Goal: Task Accomplishment & Management: Manage account settings

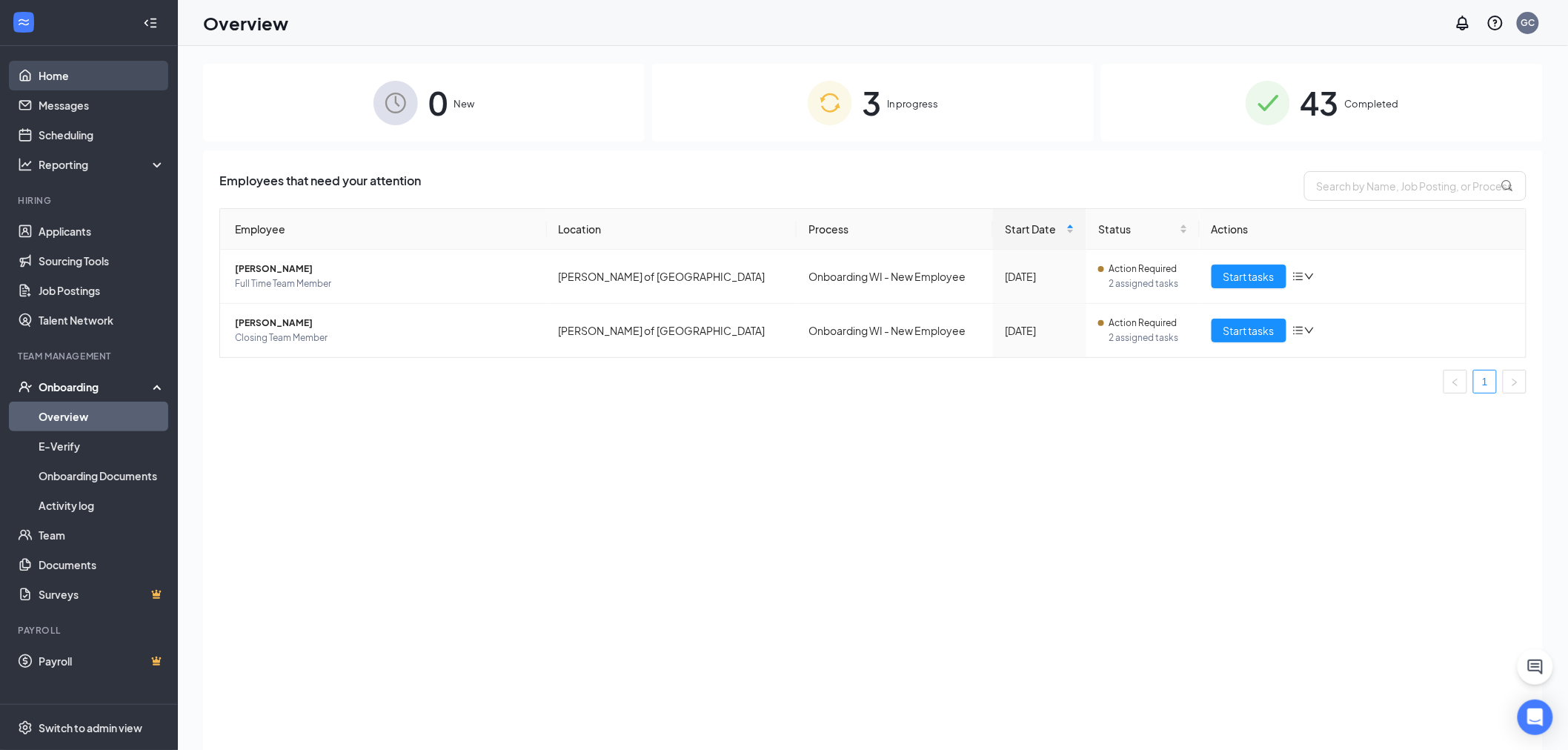
click at [90, 84] on link "Home" at bounding box center [101, 76] width 126 height 30
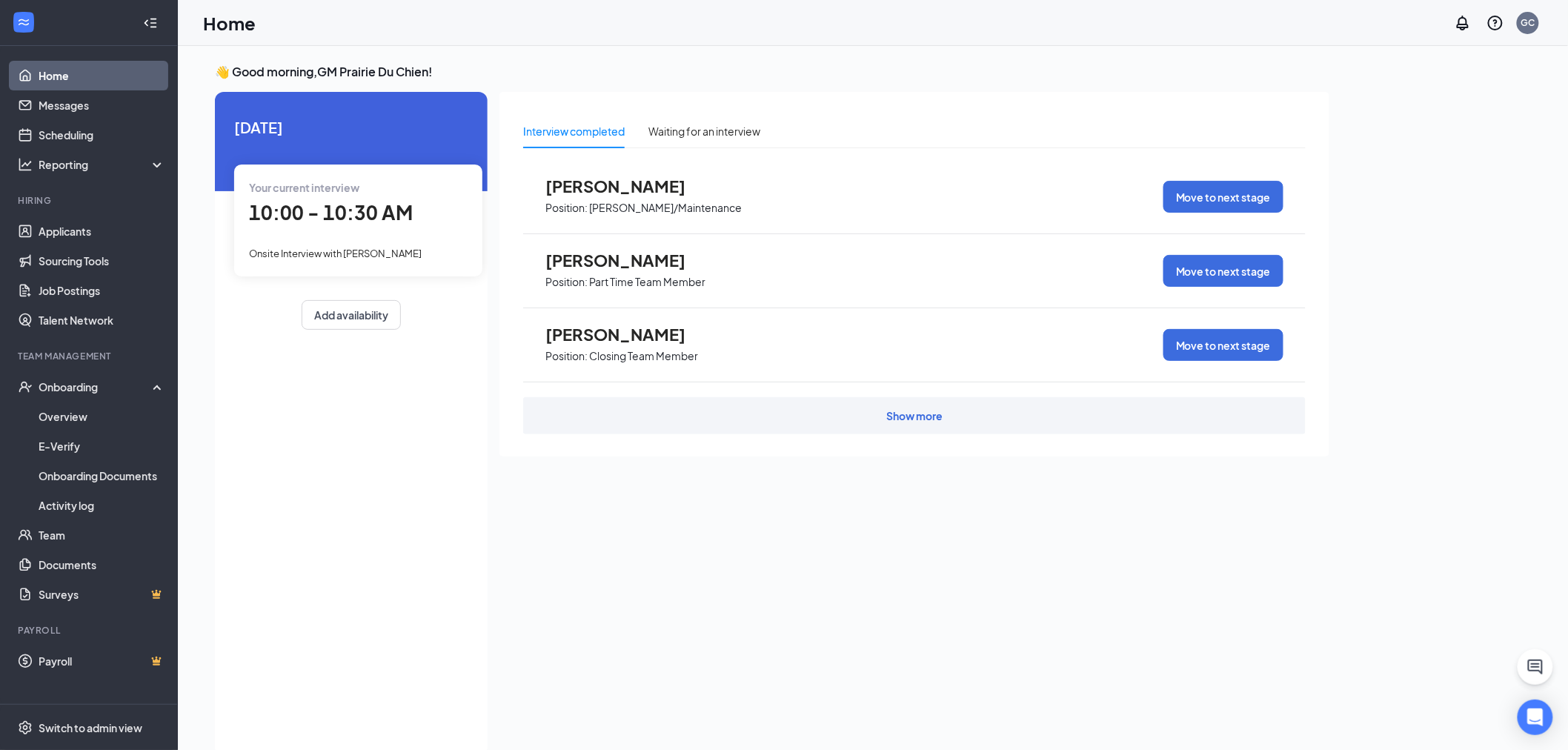
click at [374, 218] on span "10:00 - 10:30 AM" at bounding box center [331, 212] width 164 height 25
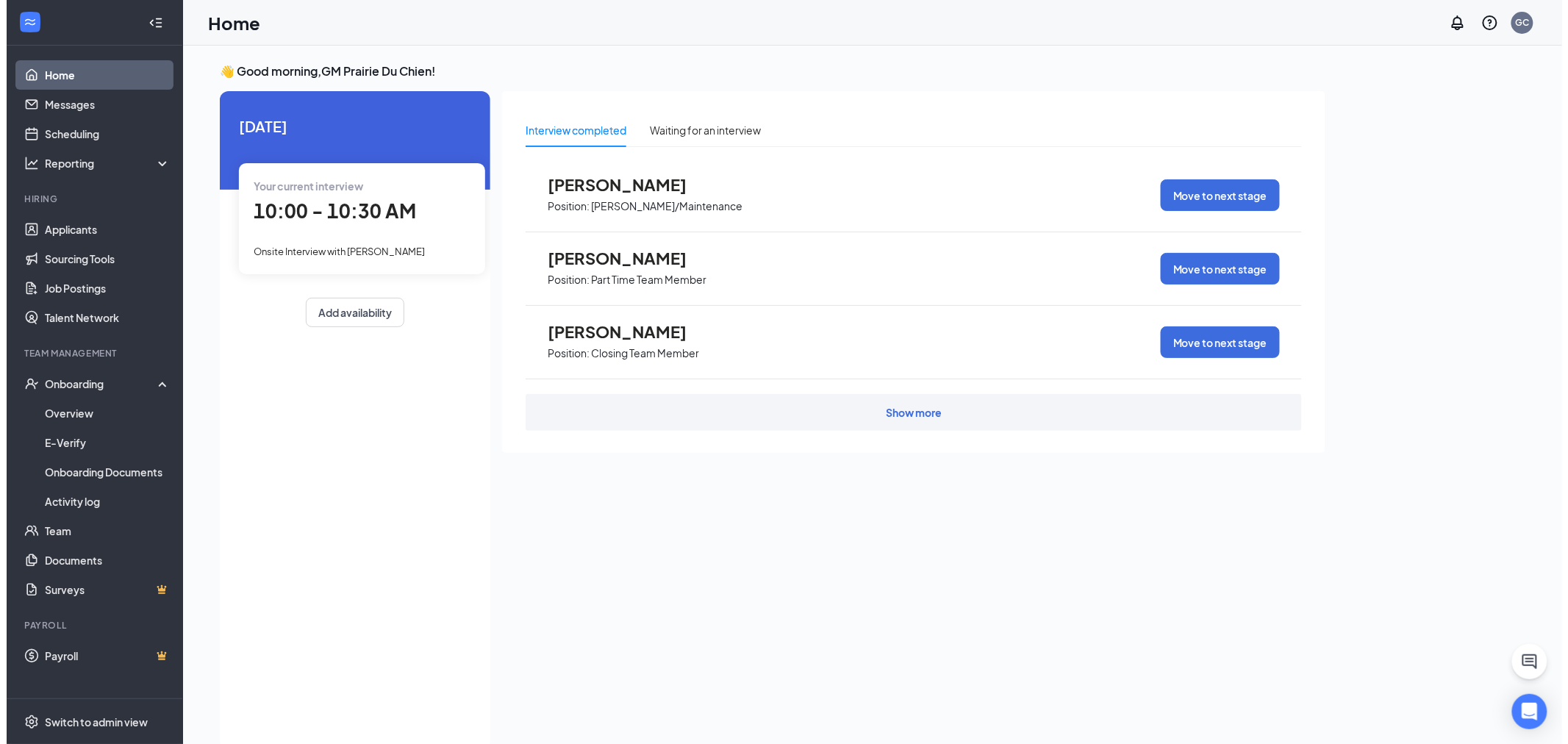
scroll to position [5, 0]
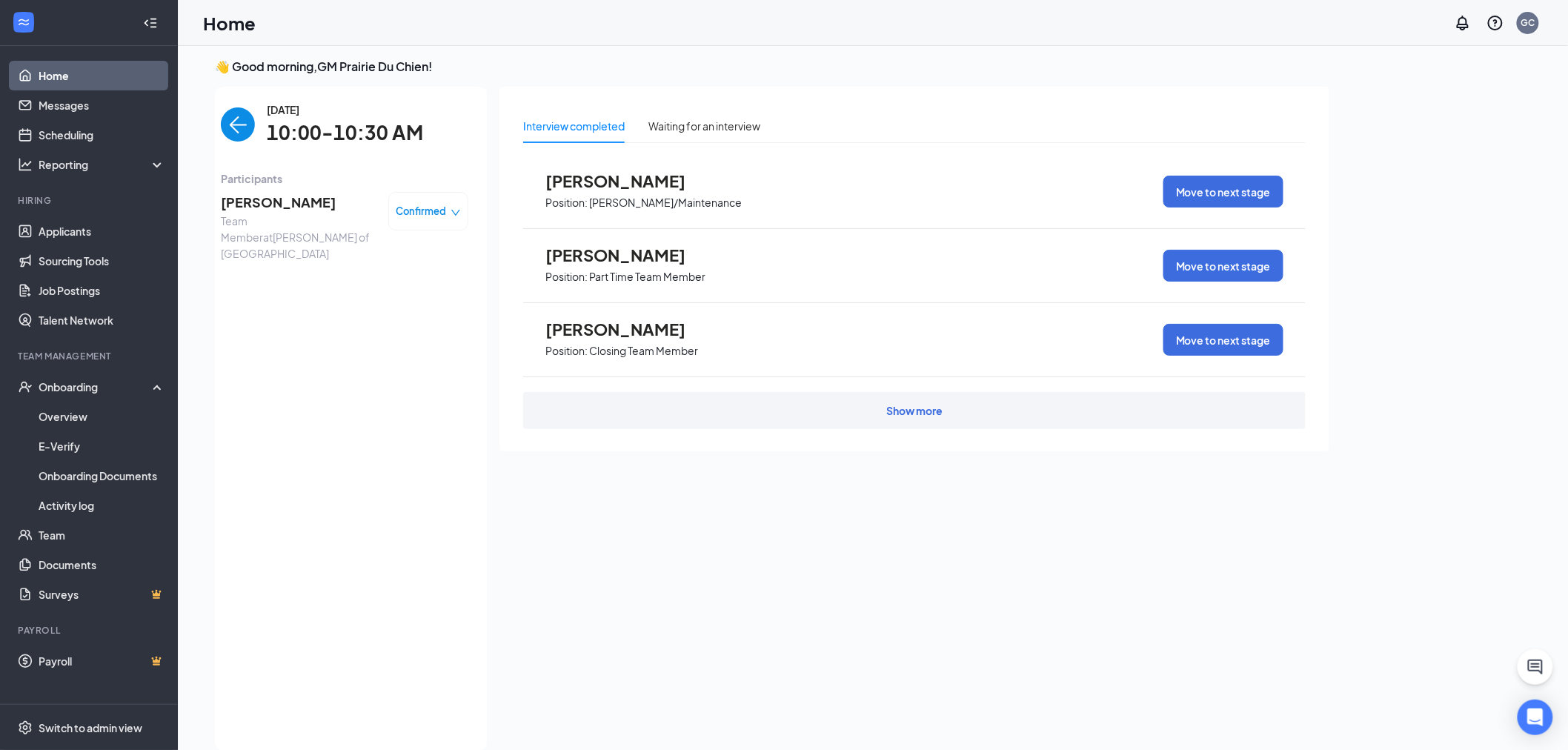
click at [279, 203] on span "[PERSON_NAME]" at bounding box center [298, 202] width 156 height 20
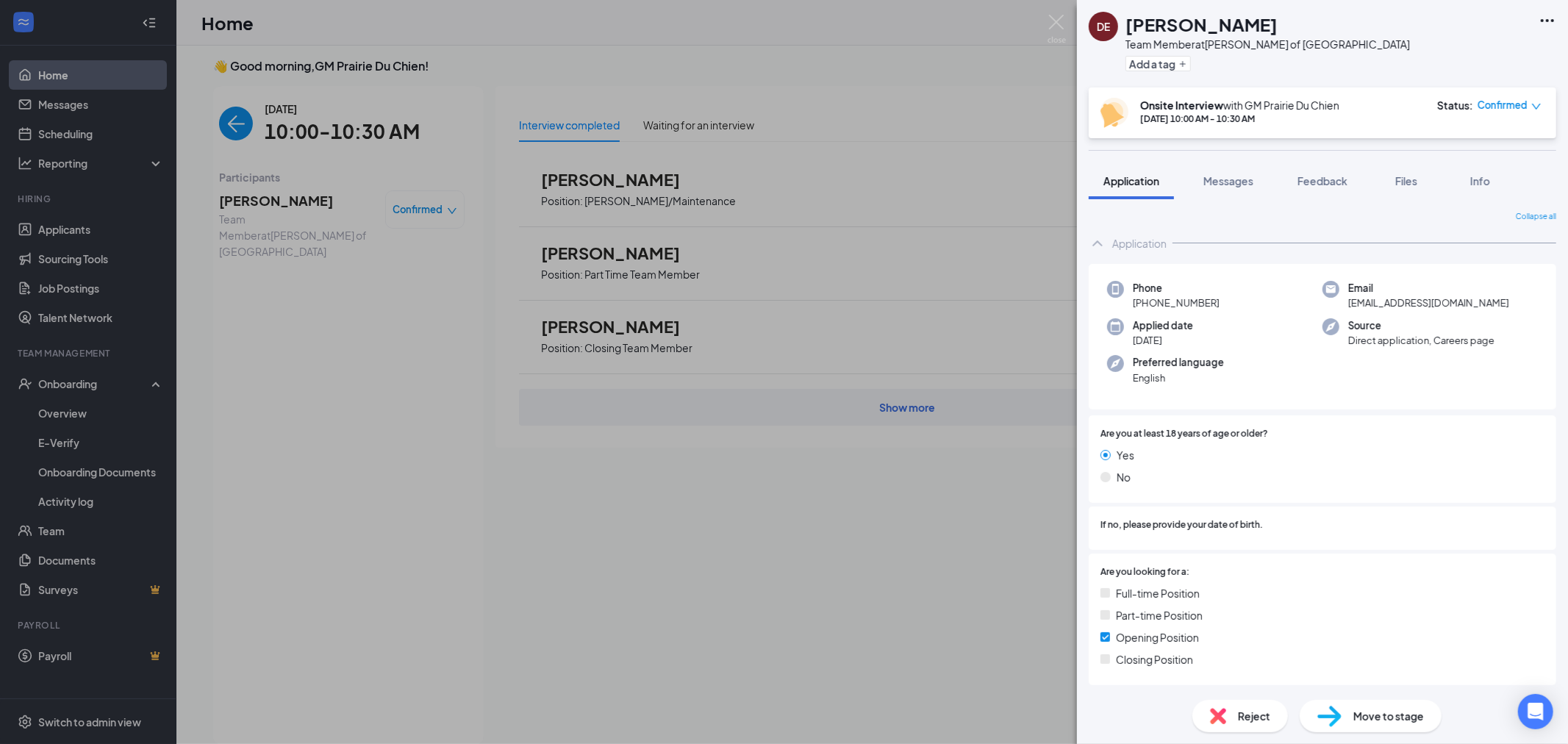
drag, startPoint x: 347, startPoint y: 135, endPoint x: 955, endPoint y: 114, distance: 608.4
click at [347, 135] on div "DE [PERSON_NAME] Team Member at [PERSON_NAME] of [GEOGRAPHIC_DATA] Add a tag On…" at bounding box center [784, 372] width 1568 height 744
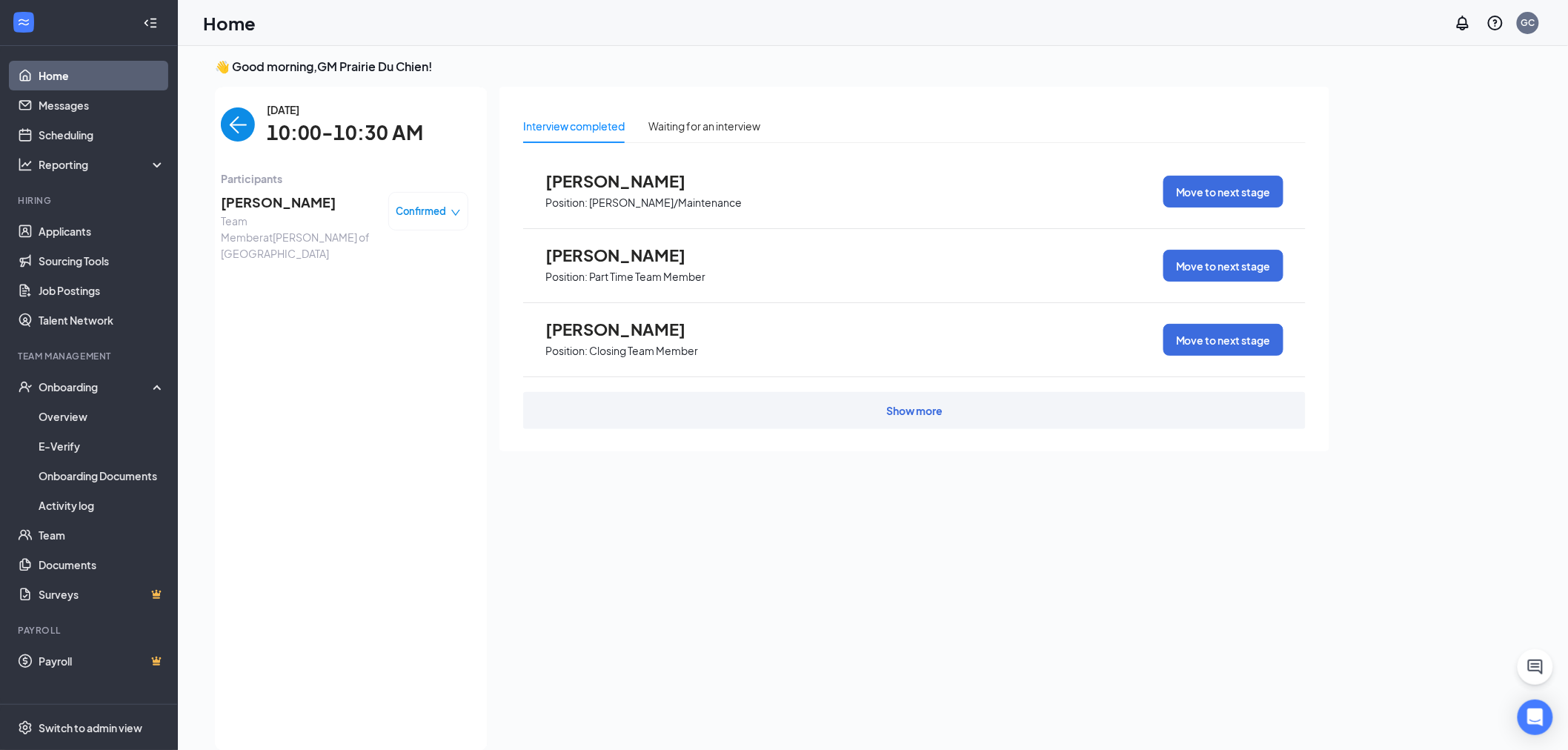
click at [255, 128] on div "[DATE] 10:00-10:30 AM" at bounding box center [344, 125] width 247 height 47
click at [235, 126] on img "back-button" at bounding box center [237, 125] width 34 height 34
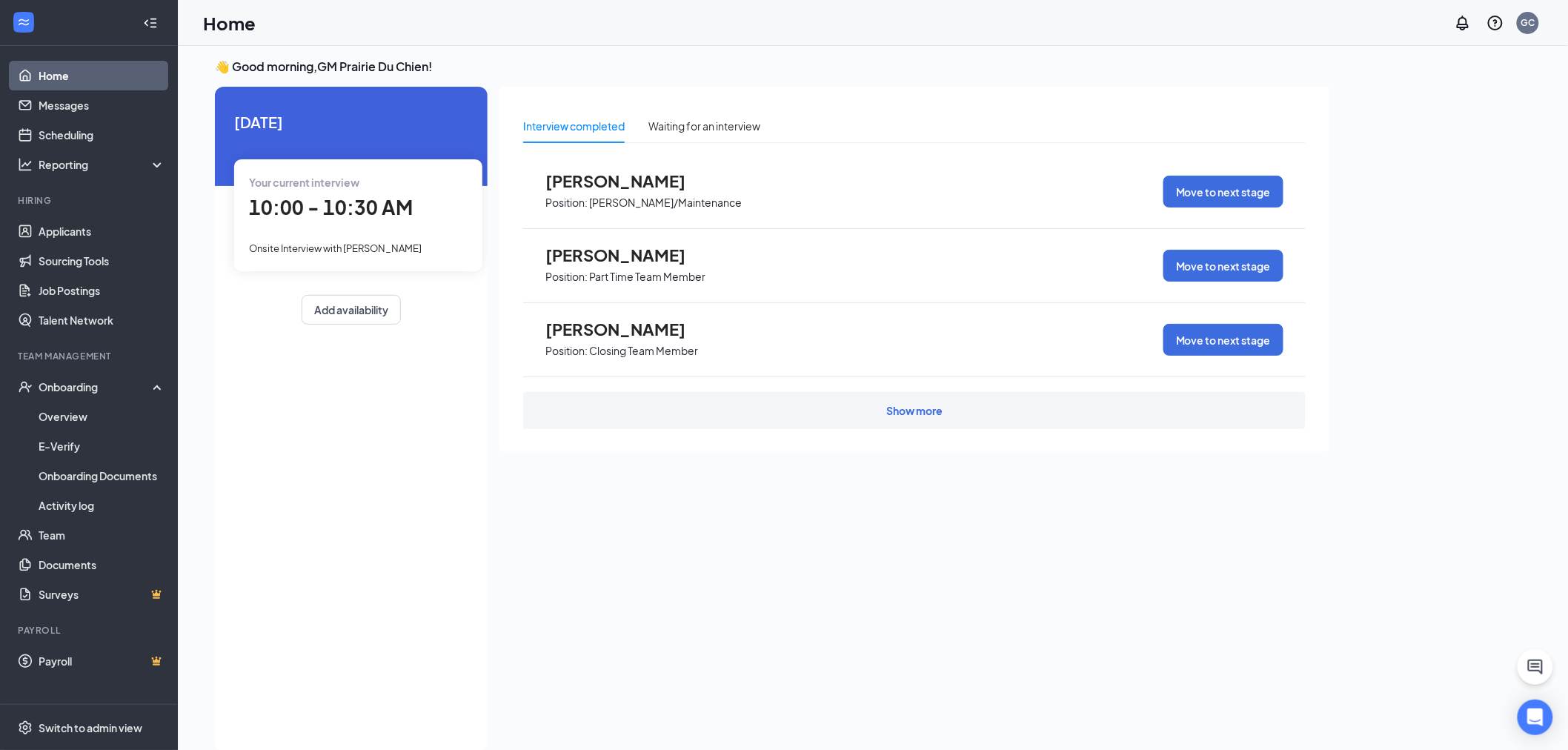
click at [357, 183] on span "Your current interview" at bounding box center [304, 182] width 111 height 13
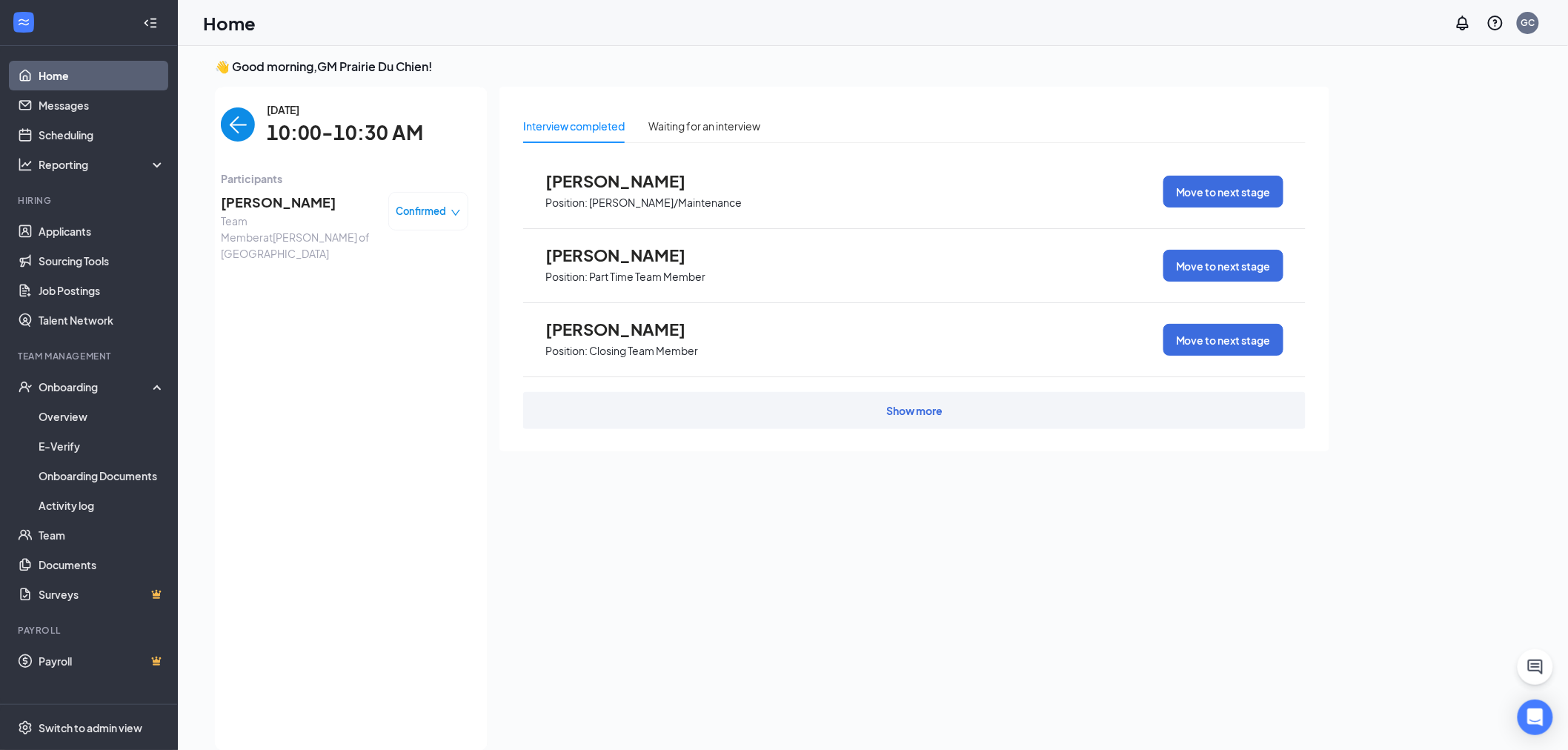
click at [237, 196] on span "[PERSON_NAME]" at bounding box center [298, 202] width 156 height 20
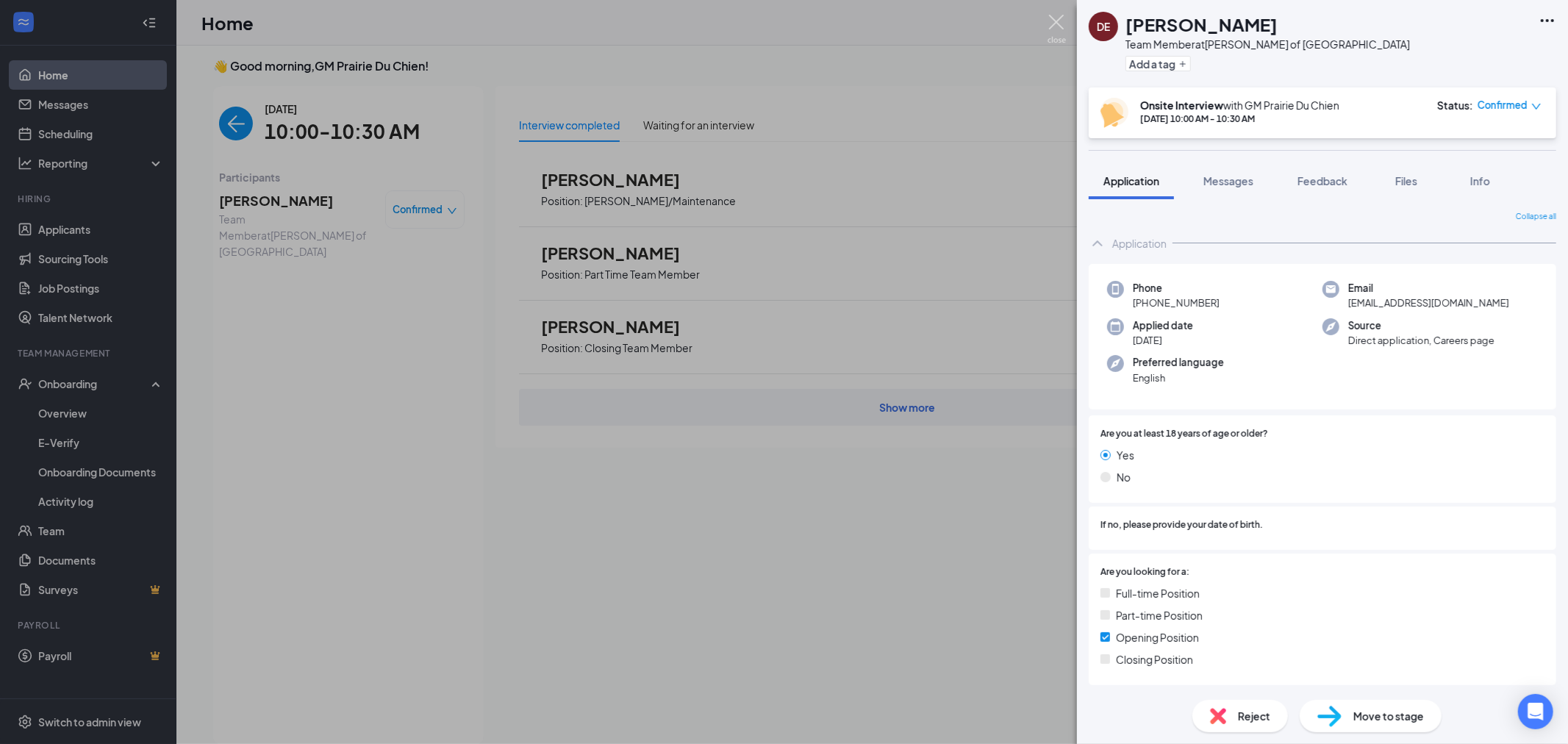
click at [1058, 30] on img at bounding box center [1057, 28] width 18 height 28
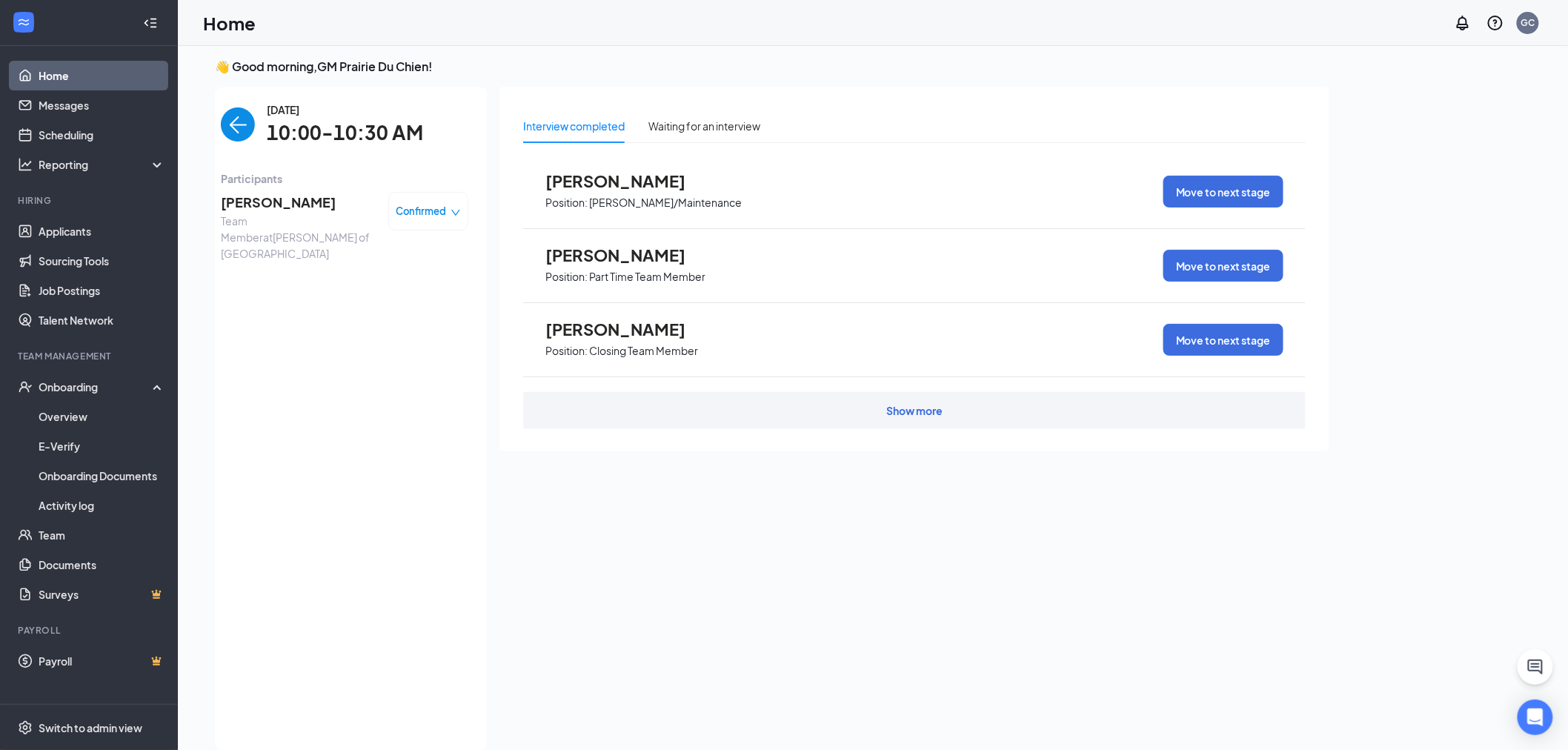
click at [255, 124] on img "back-button" at bounding box center [237, 125] width 34 height 34
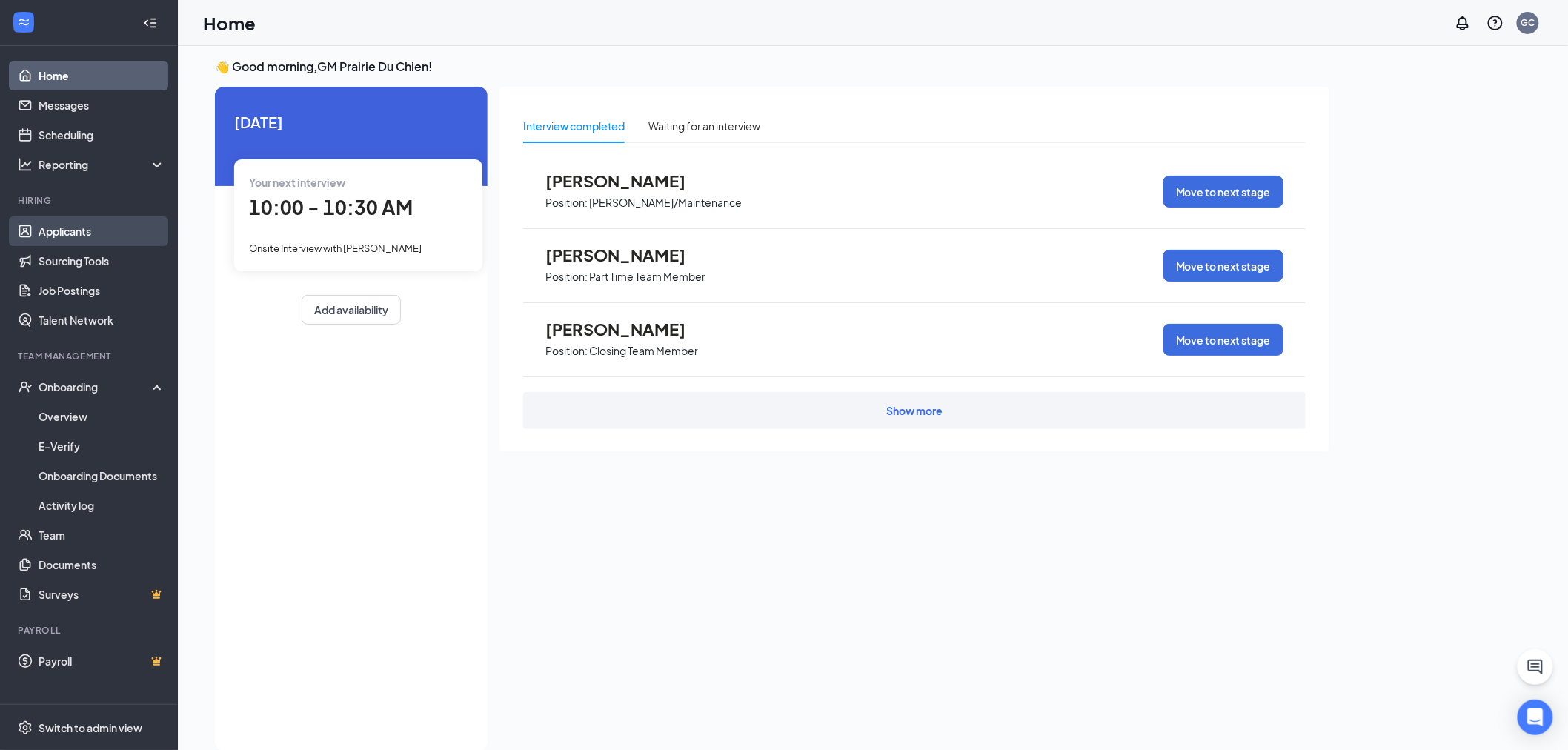
click at [75, 232] on link "Applicants" at bounding box center [101, 232] width 126 height 30
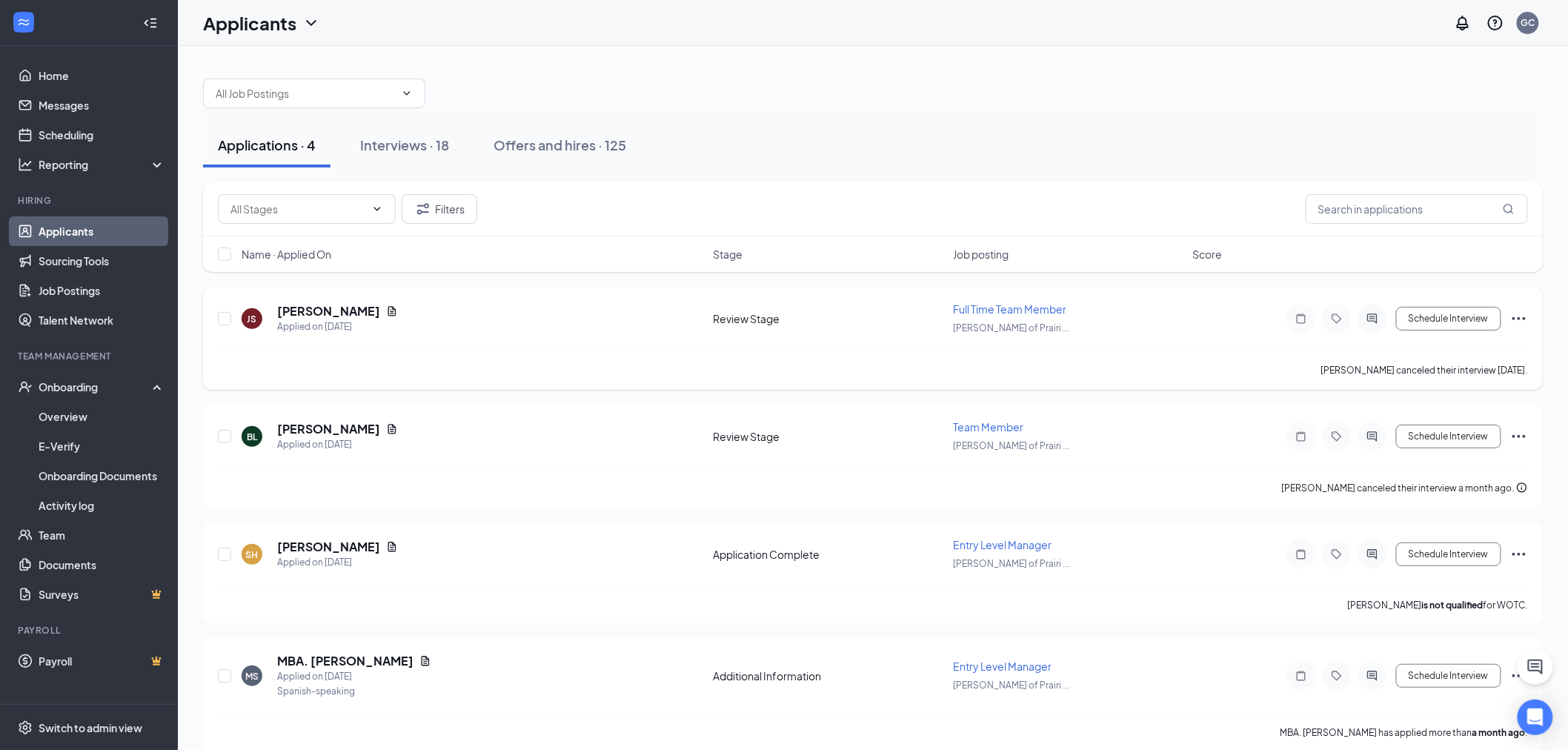
click at [516, 323] on div "JS [PERSON_NAME] Applied on [DATE]" at bounding box center [472, 319] width 462 height 31
drag, startPoint x: 1522, startPoint y: 372, endPoint x: 1556, endPoint y: 369, distance: 34.1
click at [1556, 369] on div "Applications · 4 Interviews · 18 Offers and hires · 125 Filters Name · Applied …" at bounding box center [873, 407] width 1390 height 722
click at [899, 360] on div "[PERSON_NAME] canceled their interview [DATE]." at bounding box center [873, 370] width 1310 height 40
click at [313, 304] on h5 "[PERSON_NAME]" at bounding box center [328, 312] width 103 height 17
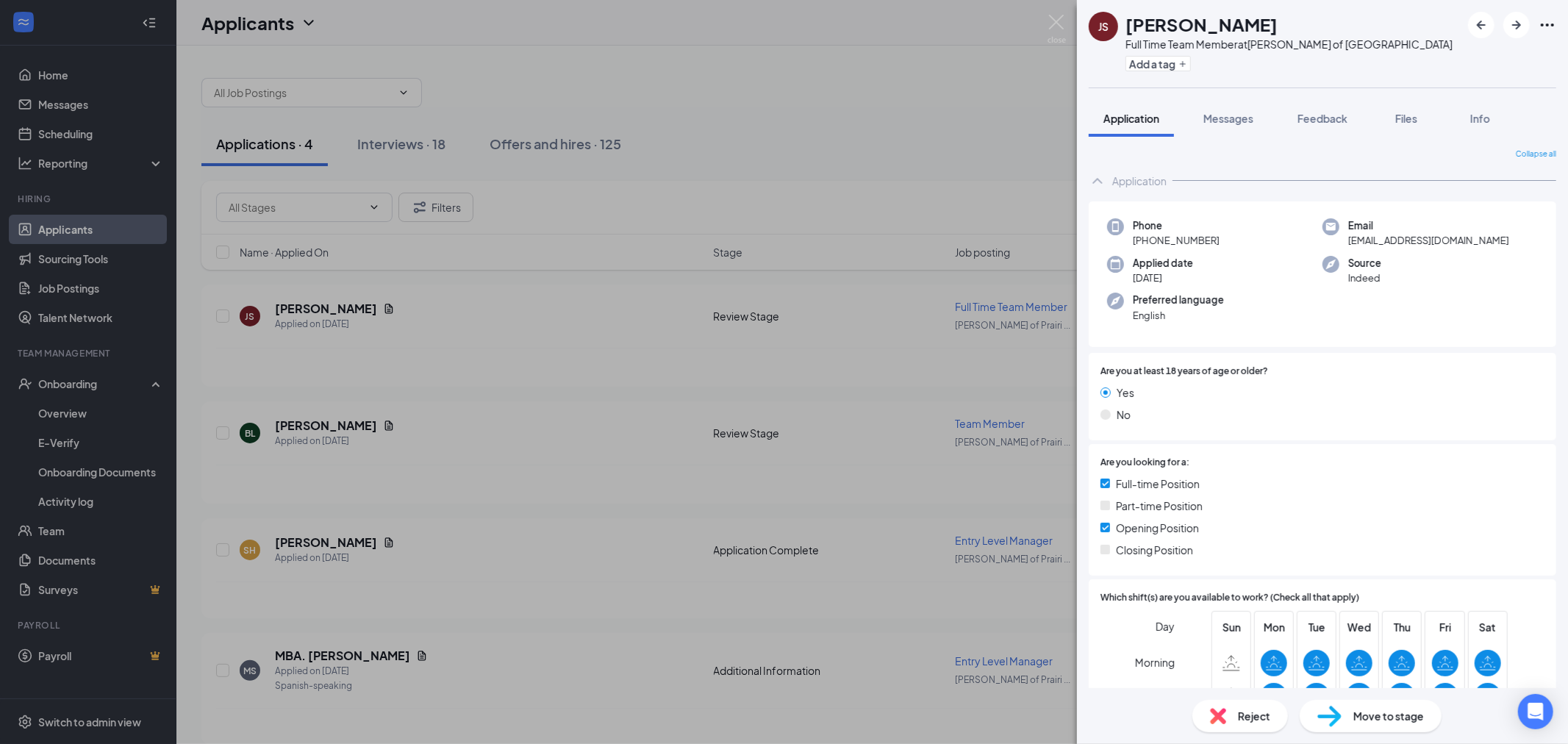
click at [1379, 725] on div "Move to stage" at bounding box center [1369, 716] width 142 height 32
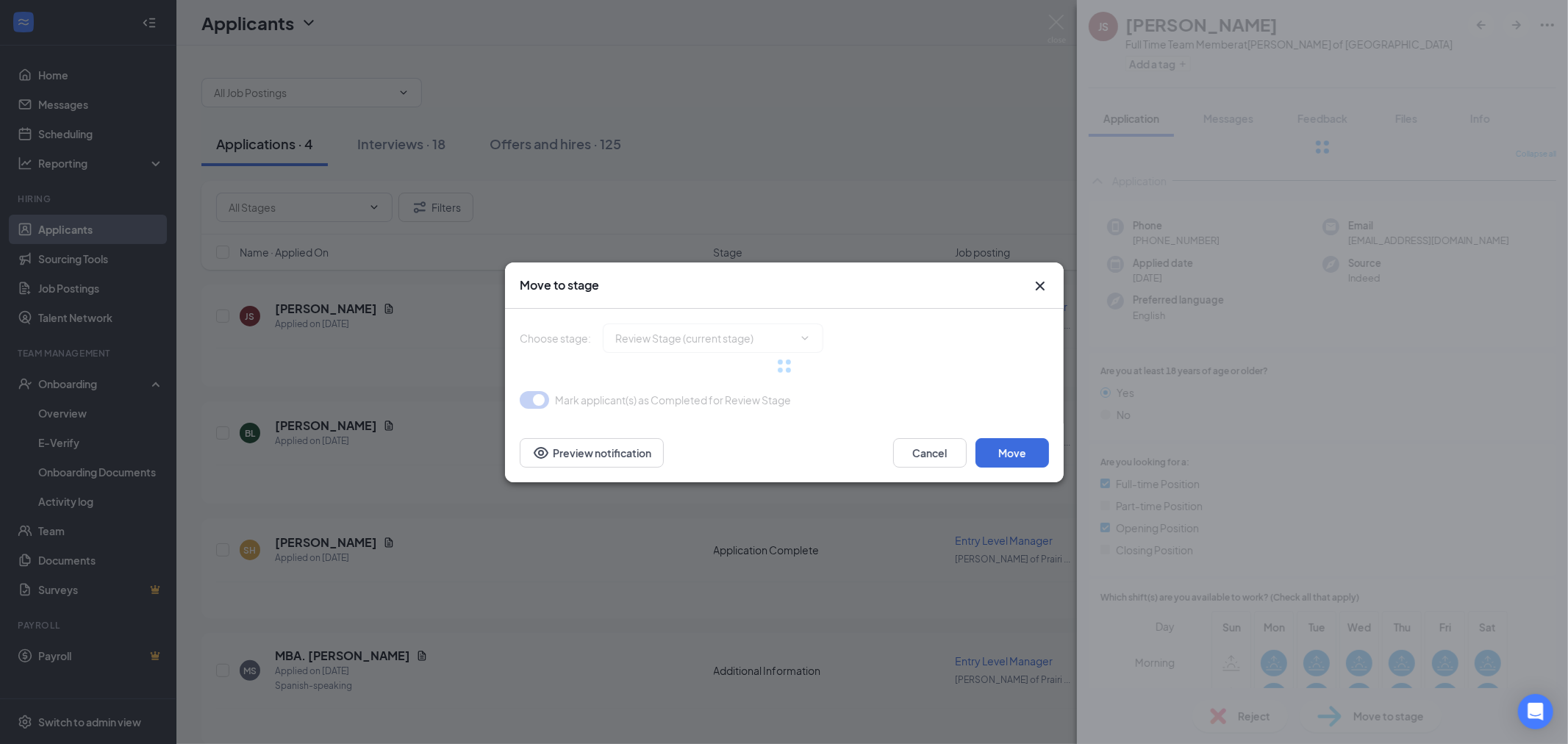
type input "Onsite Interview (next stage)"
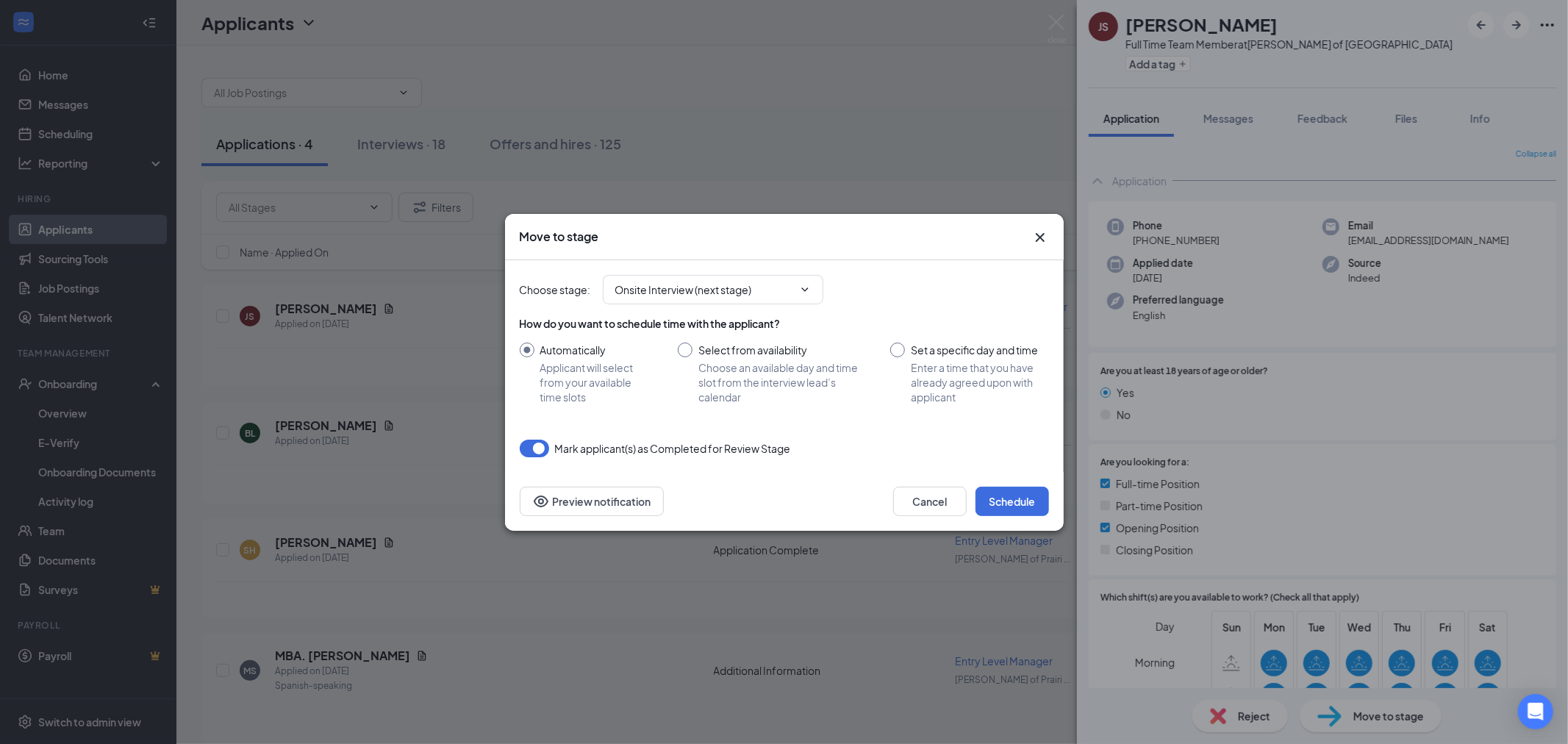
click at [1045, 239] on icon "Cross" at bounding box center [1039, 237] width 17 height 17
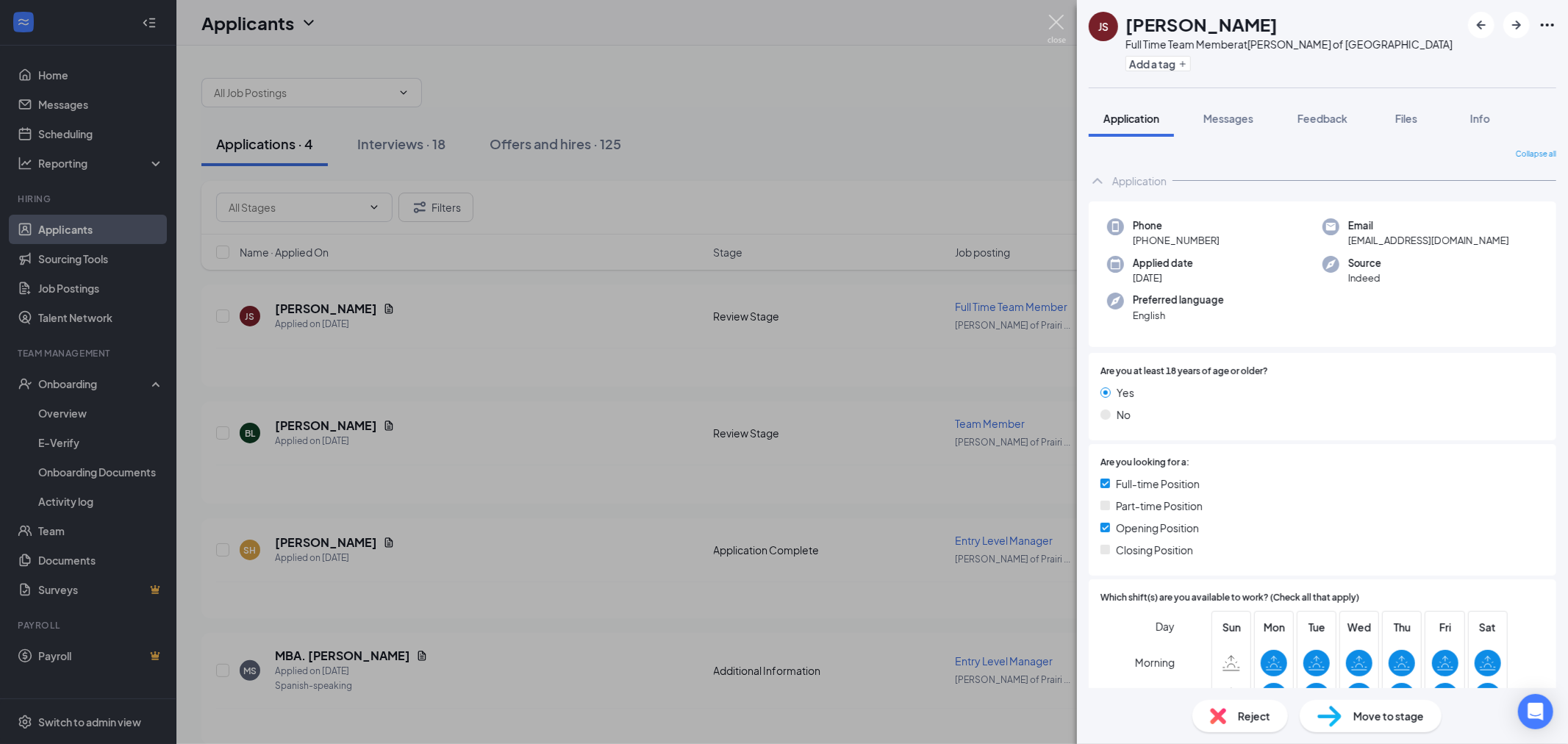
click at [1059, 19] on img at bounding box center [1057, 28] width 18 height 28
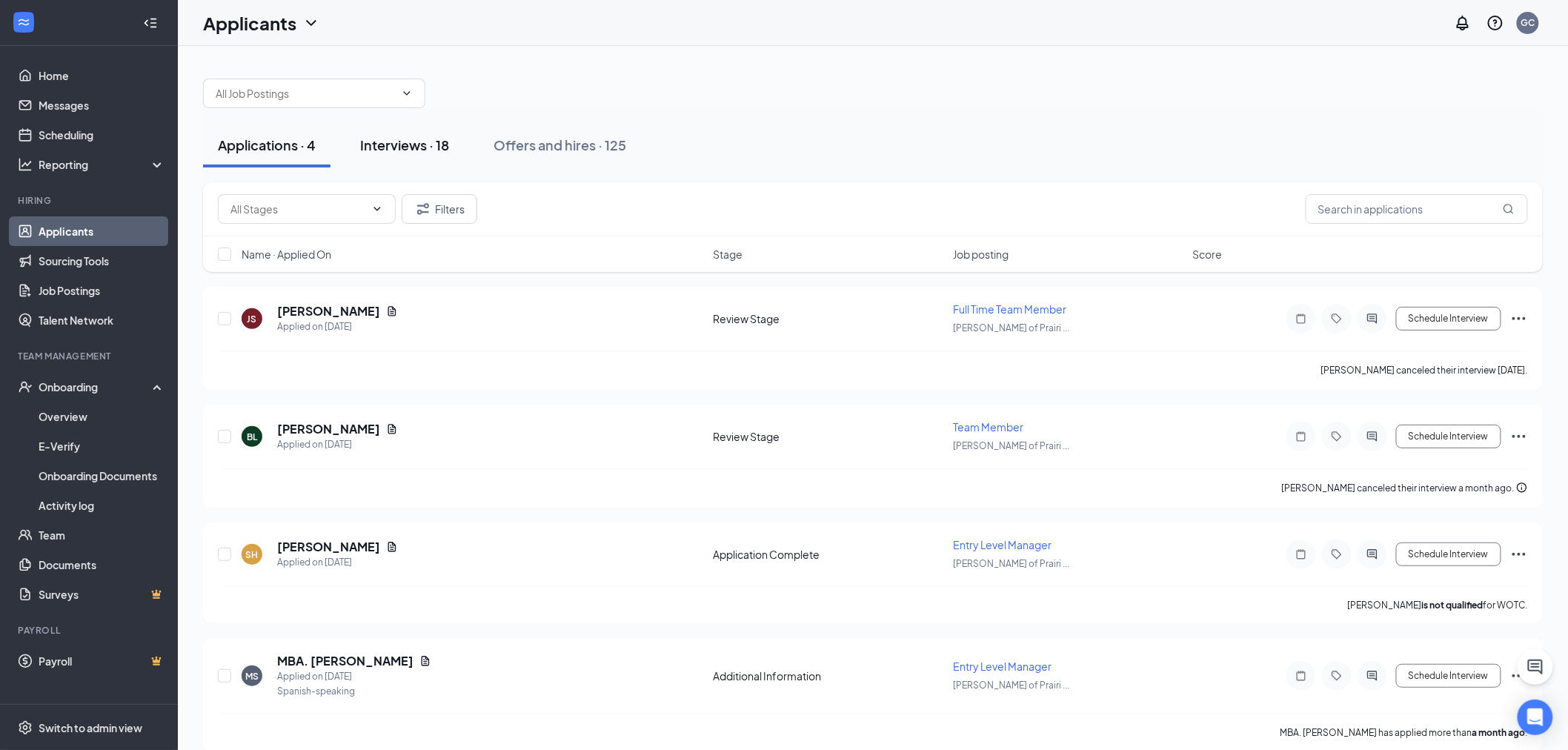
click at [419, 150] on div "Interviews · 18" at bounding box center [404, 145] width 89 height 18
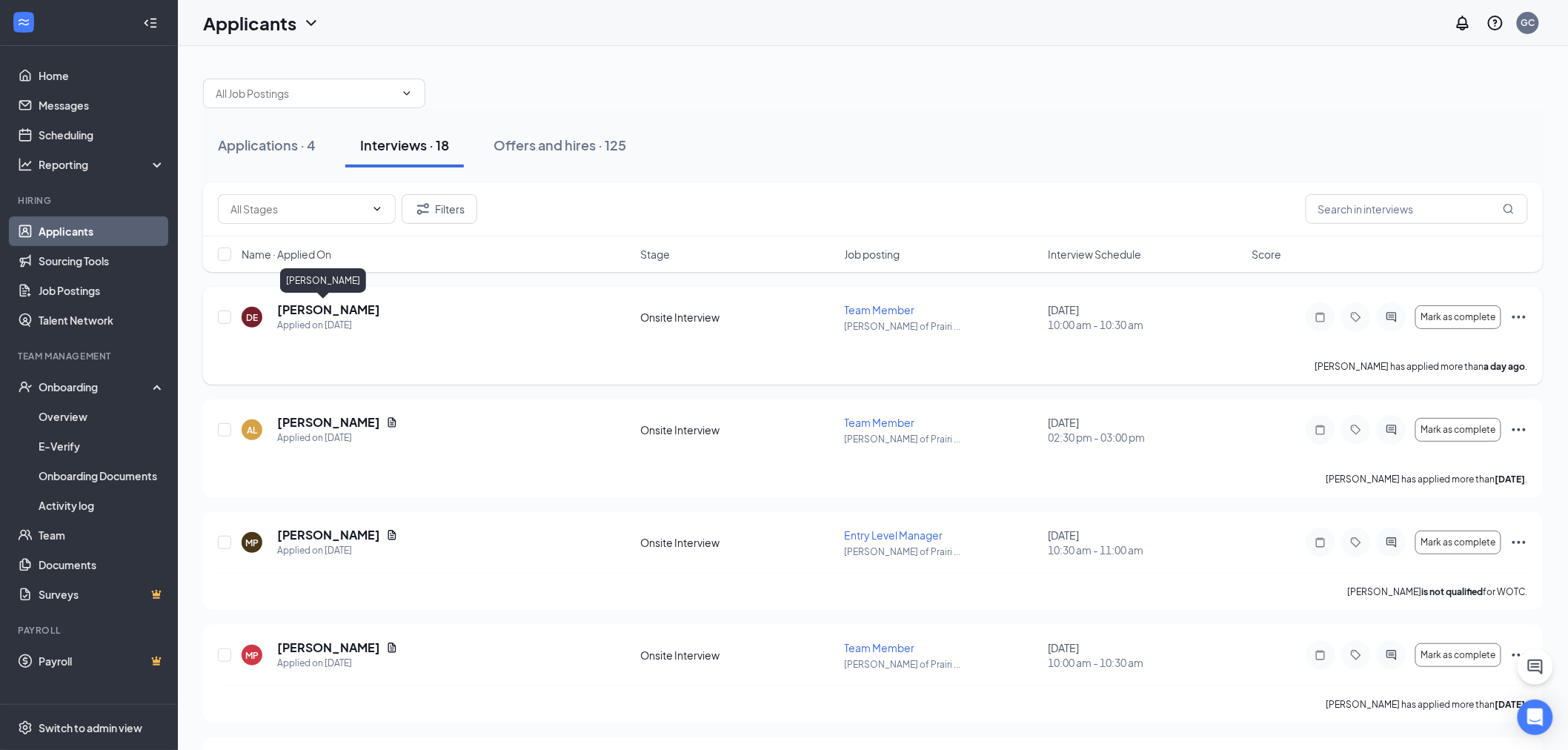
click at [327, 306] on h5 "[PERSON_NAME]" at bounding box center [328, 310] width 103 height 17
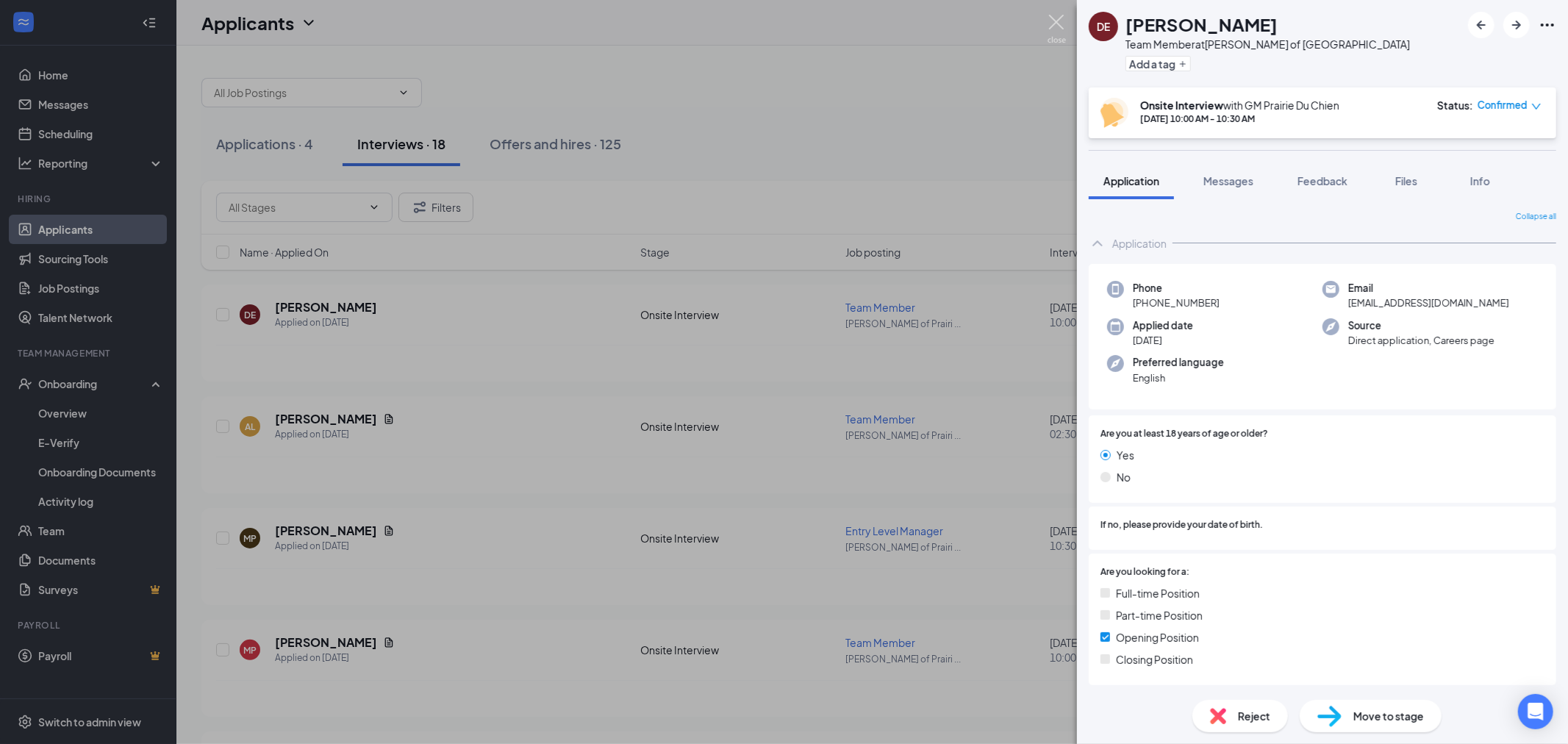
click at [1057, 32] on img at bounding box center [1057, 28] width 18 height 28
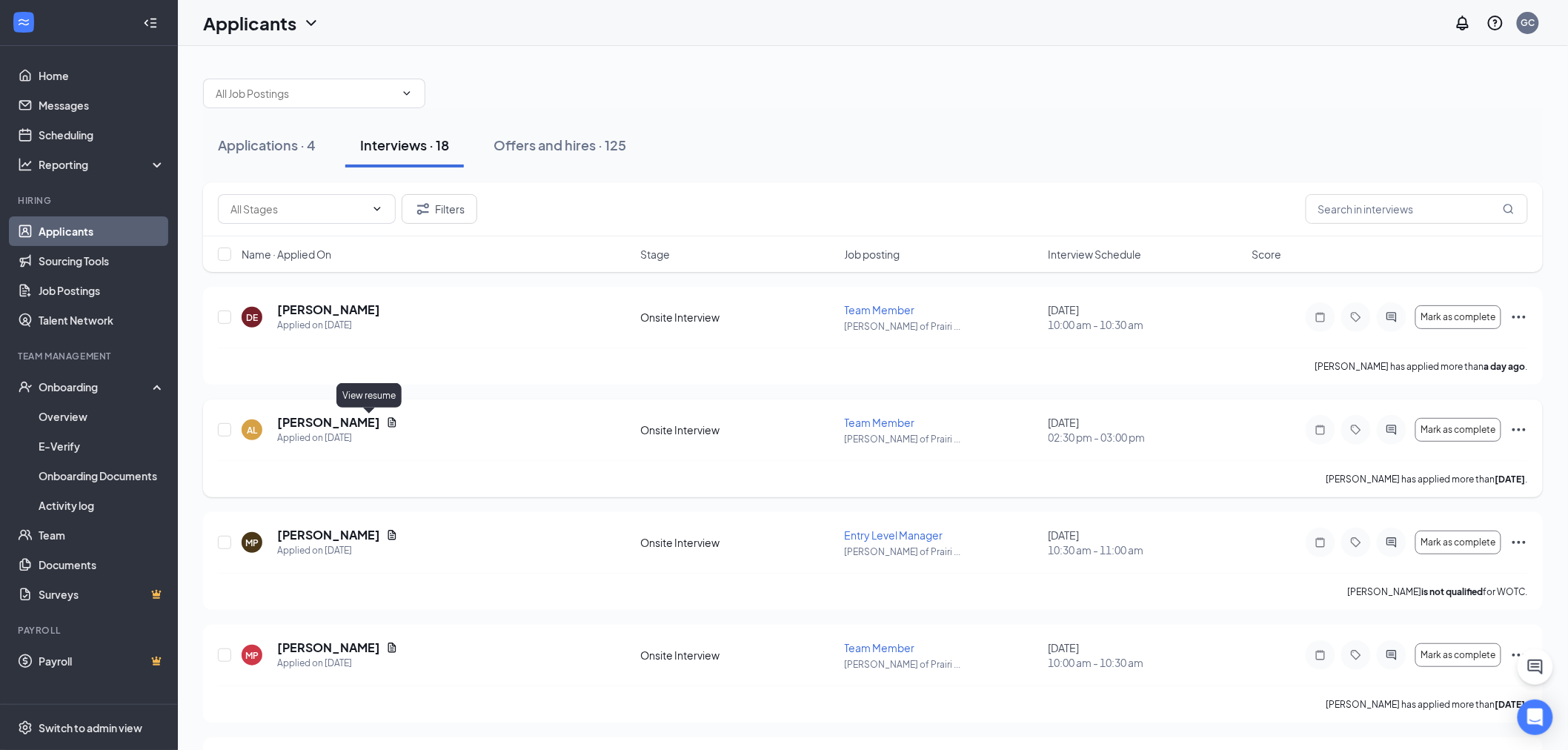
click at [386, 423] on icon "Document" at bounding box center [392, 423] width 12 height 12
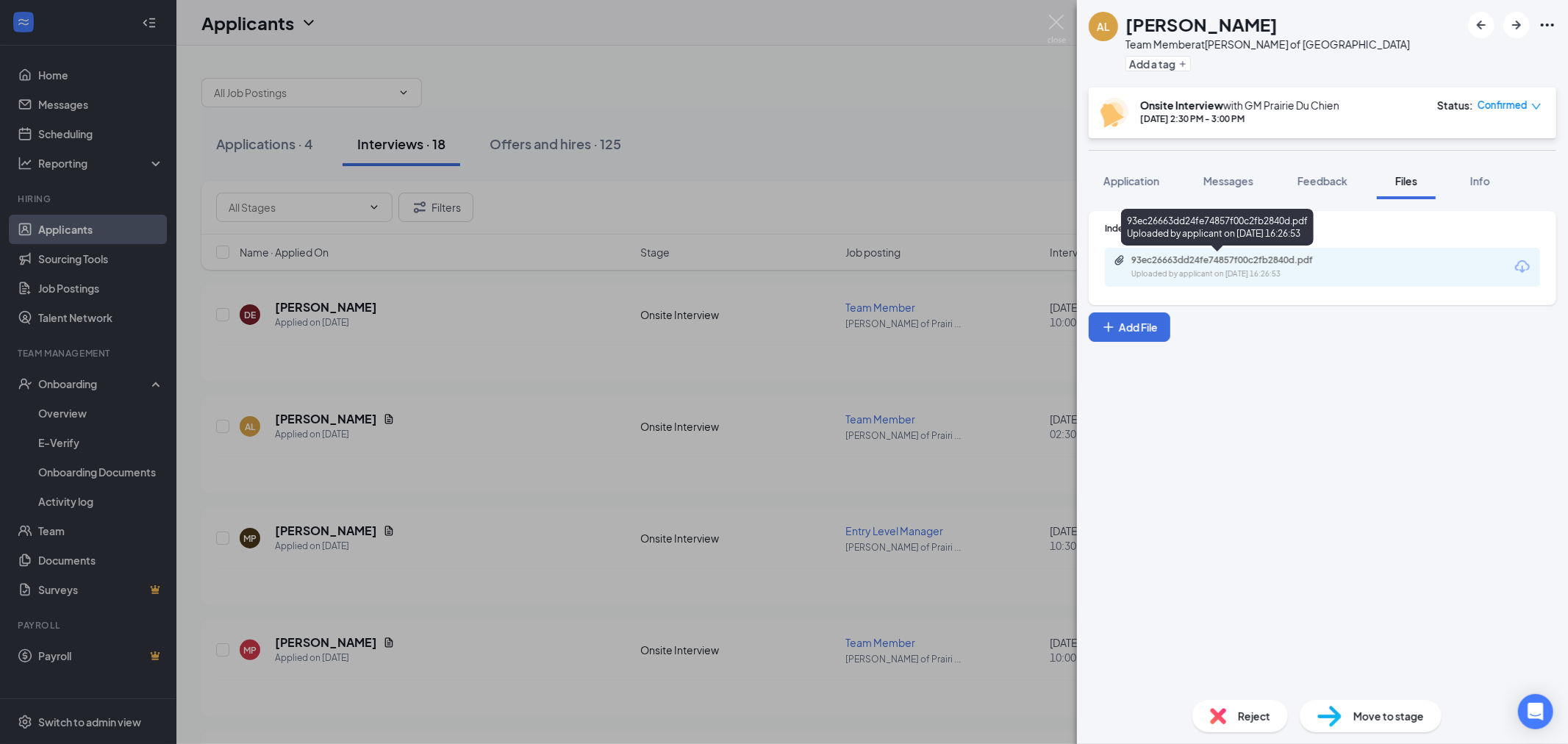
click at [1251, 264] on div "93ec26663dd24fe74857f00c2fb2840d.pdf" at bounding box center [1234, 260] width 206 height 12
